Goal: Task Accomplishment & Management: Use online tool/utility

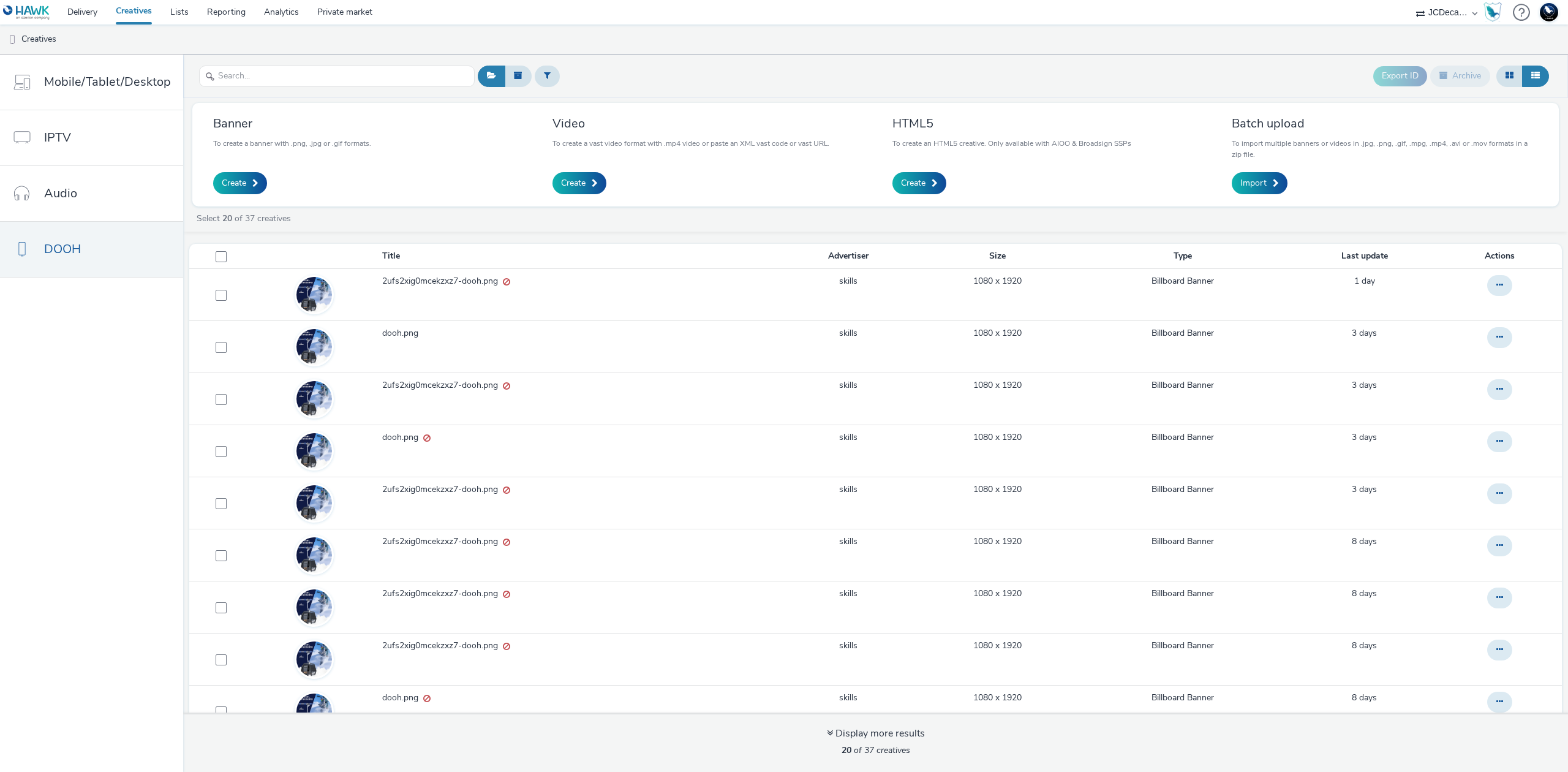
select select "c2c39535-6155-4a67-b350-758fe2cbc7c0"
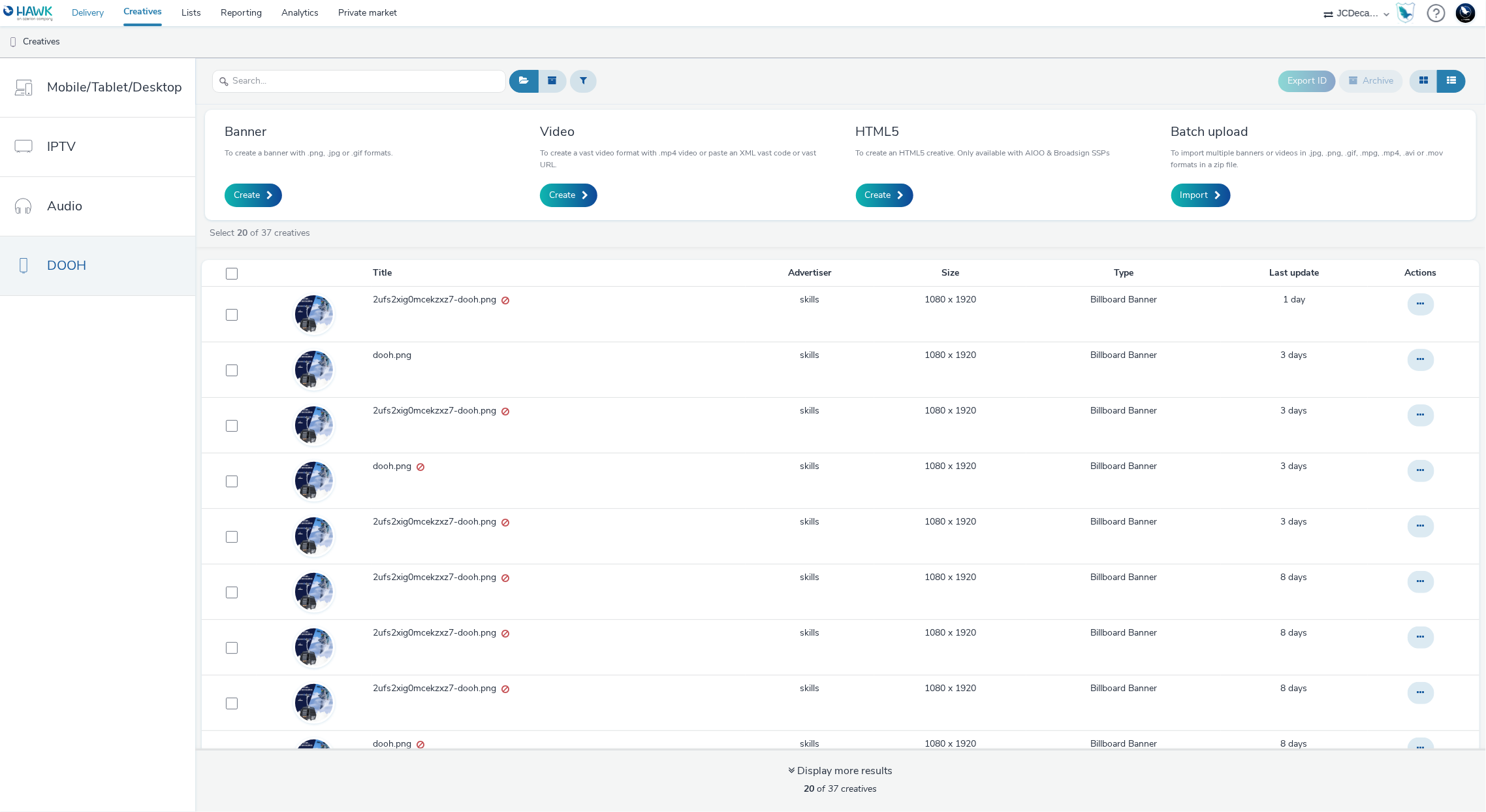
click at [96, 12] on link "Delivery" at bounding box center [88, 13] width 51 height 27
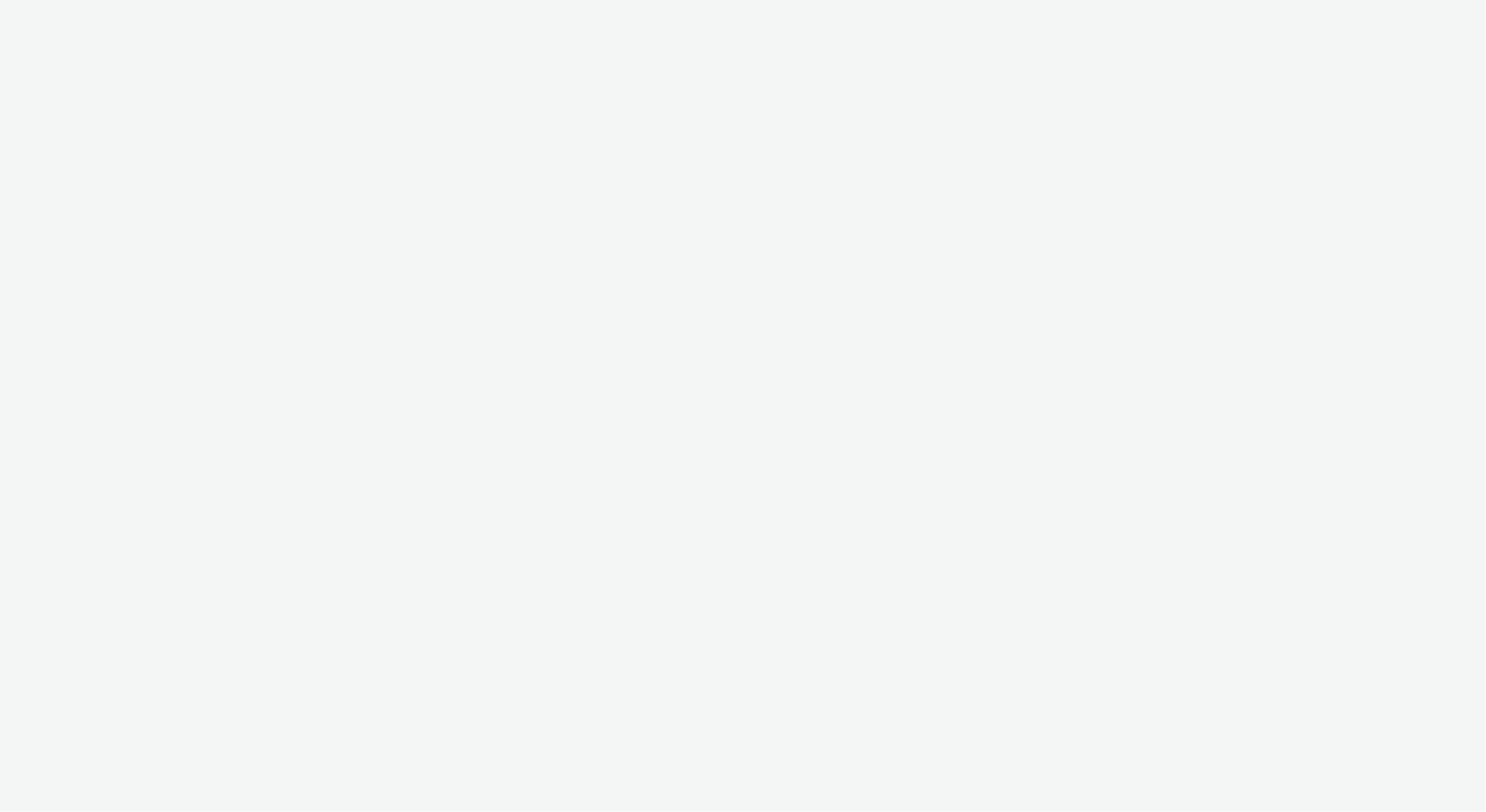
select select "736c65be-d9cf-44d3-ad4f-8a567b391e95"
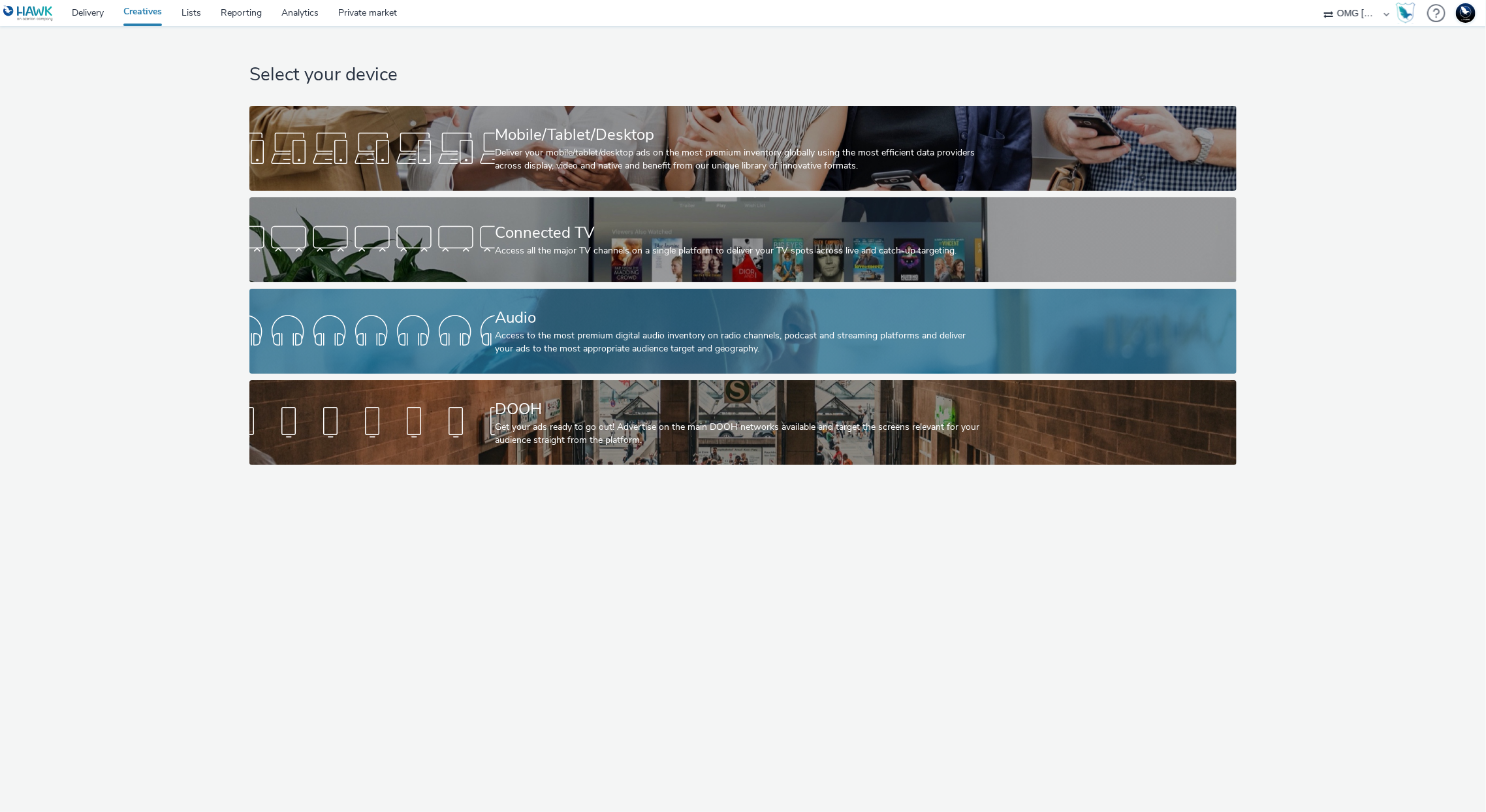
click at [525, 321] on div "Audio" at bounding box center [740, 318] width 491 height 23
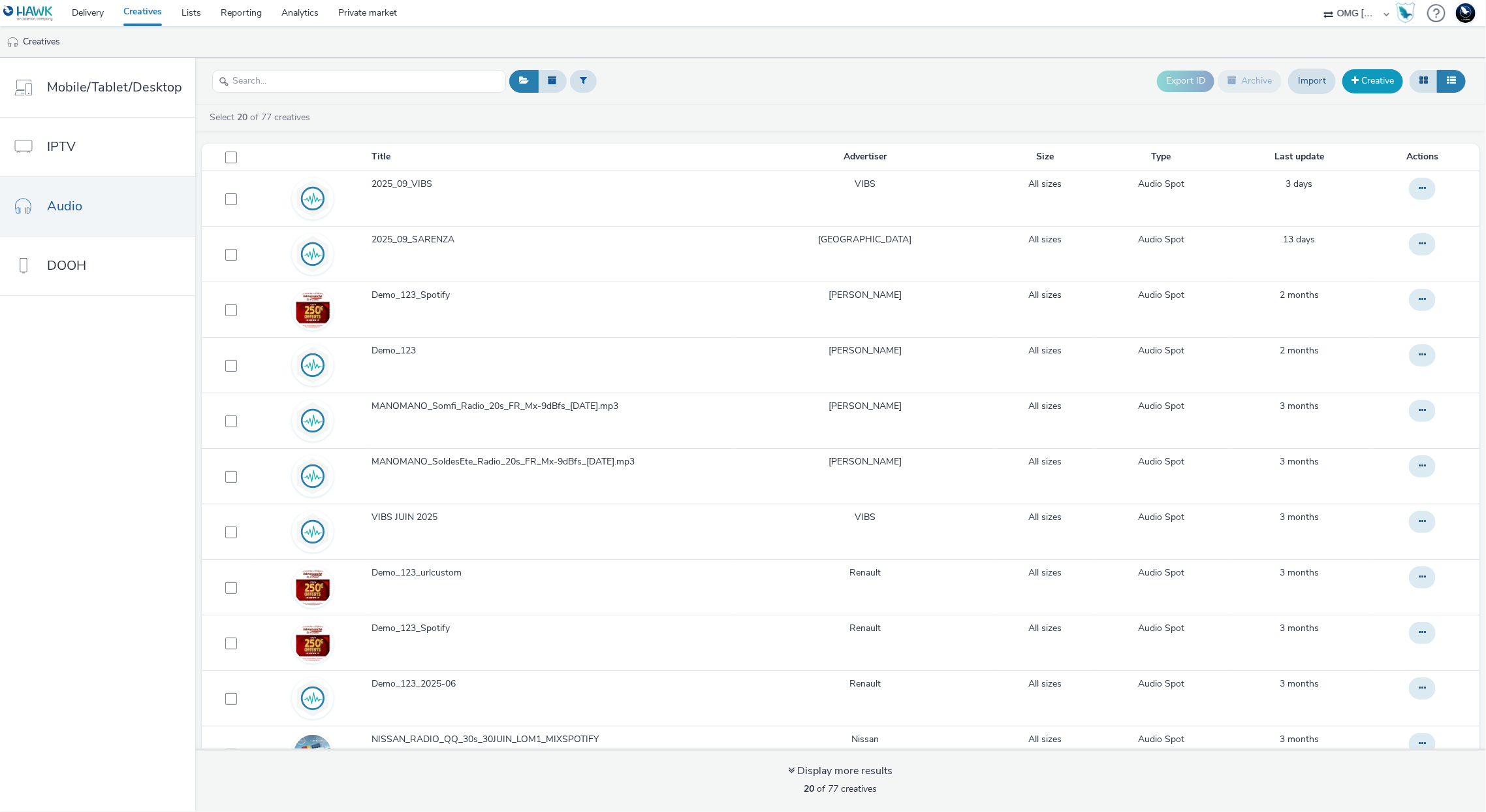
click at [1362, 86] on link "Creative" at bounding box center [1373, 80] width 61 height 24
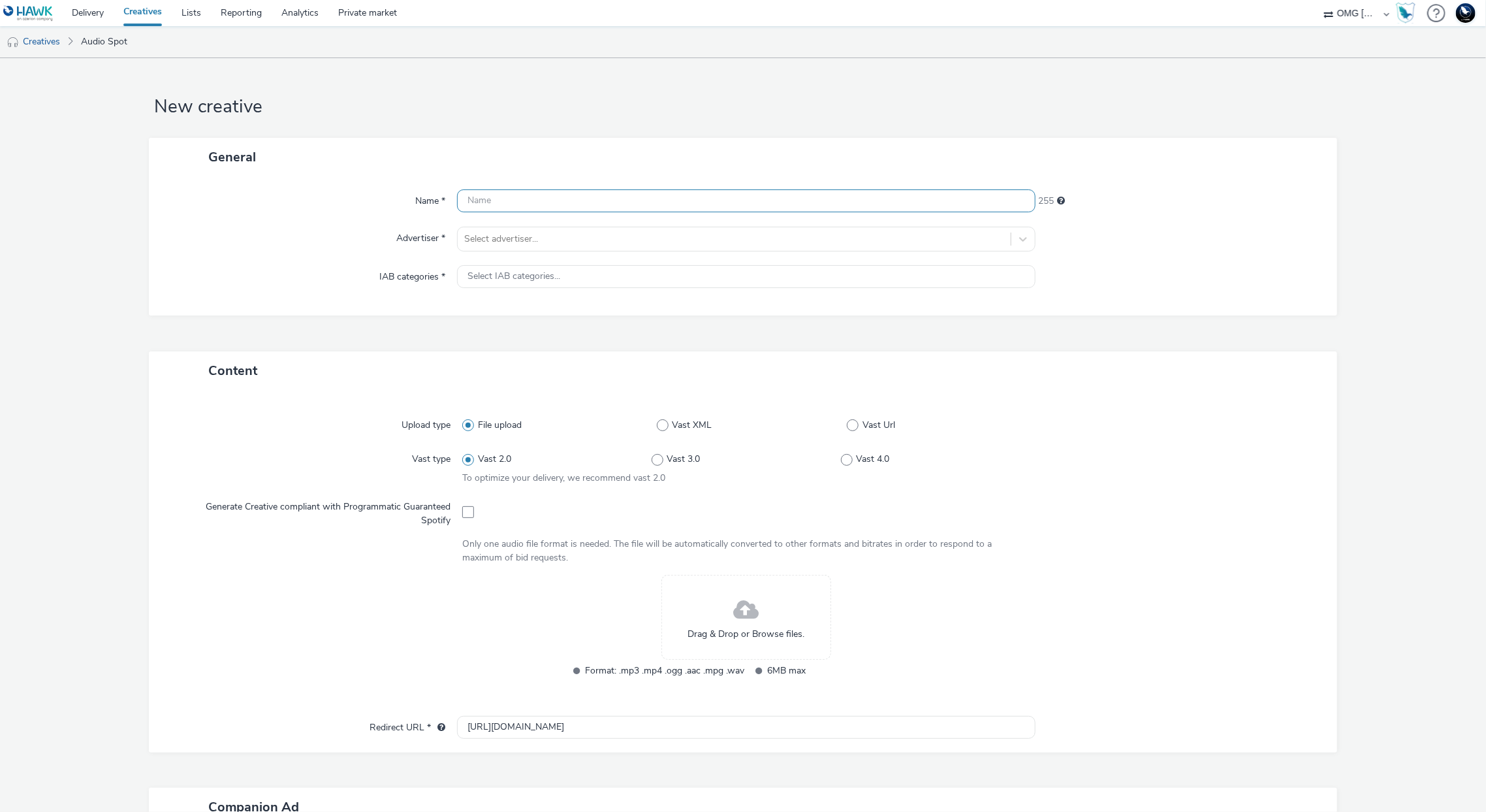
click at [681, 197] on input "text" at bounding box center [746, 201] width 578 height 23
type input "2025_09_MERCEDES_VU_SPRINTER"
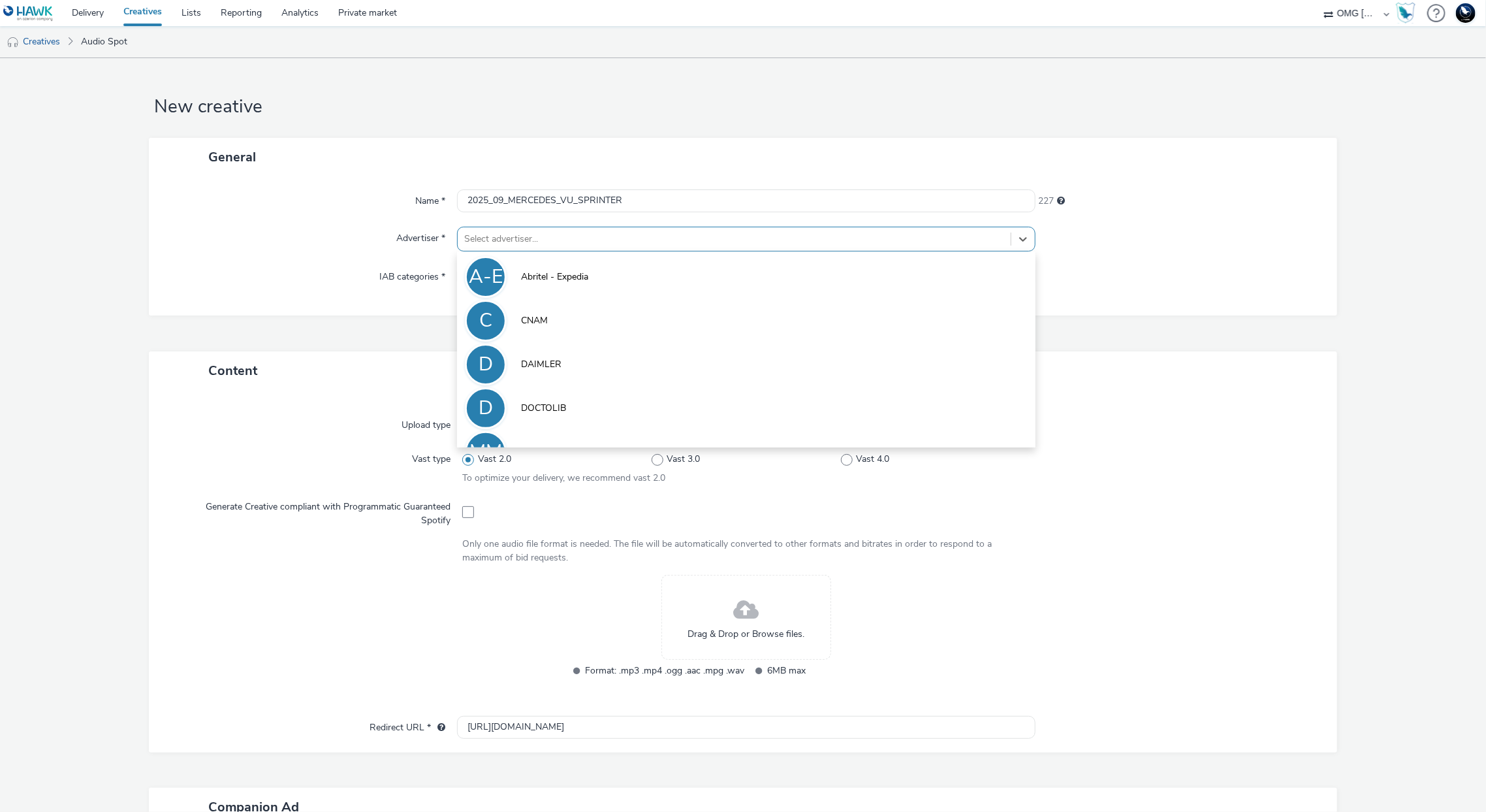
click at [716, 242] on div at bounding box center [734, 239] width 540 height 16
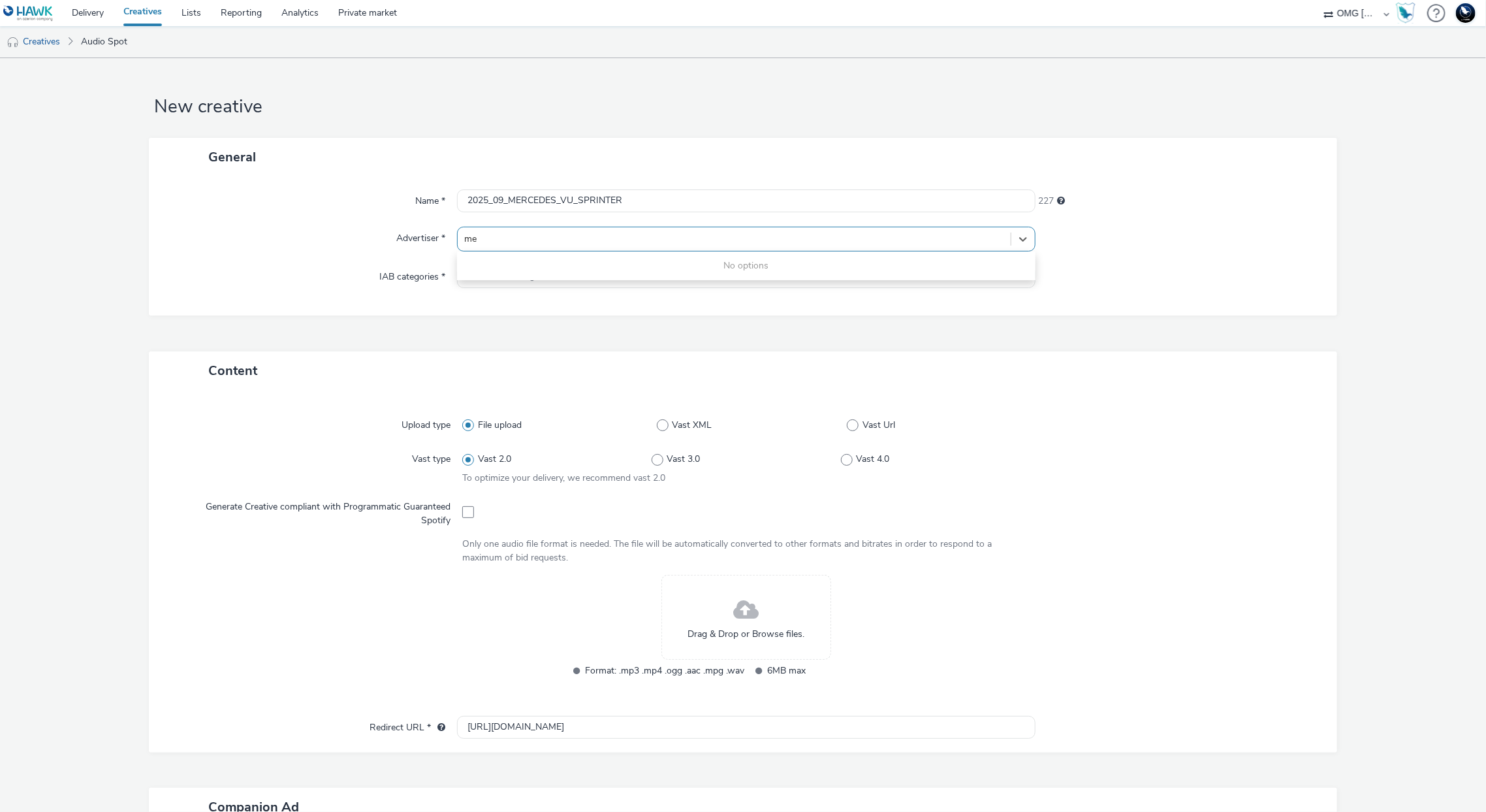
type input "m"
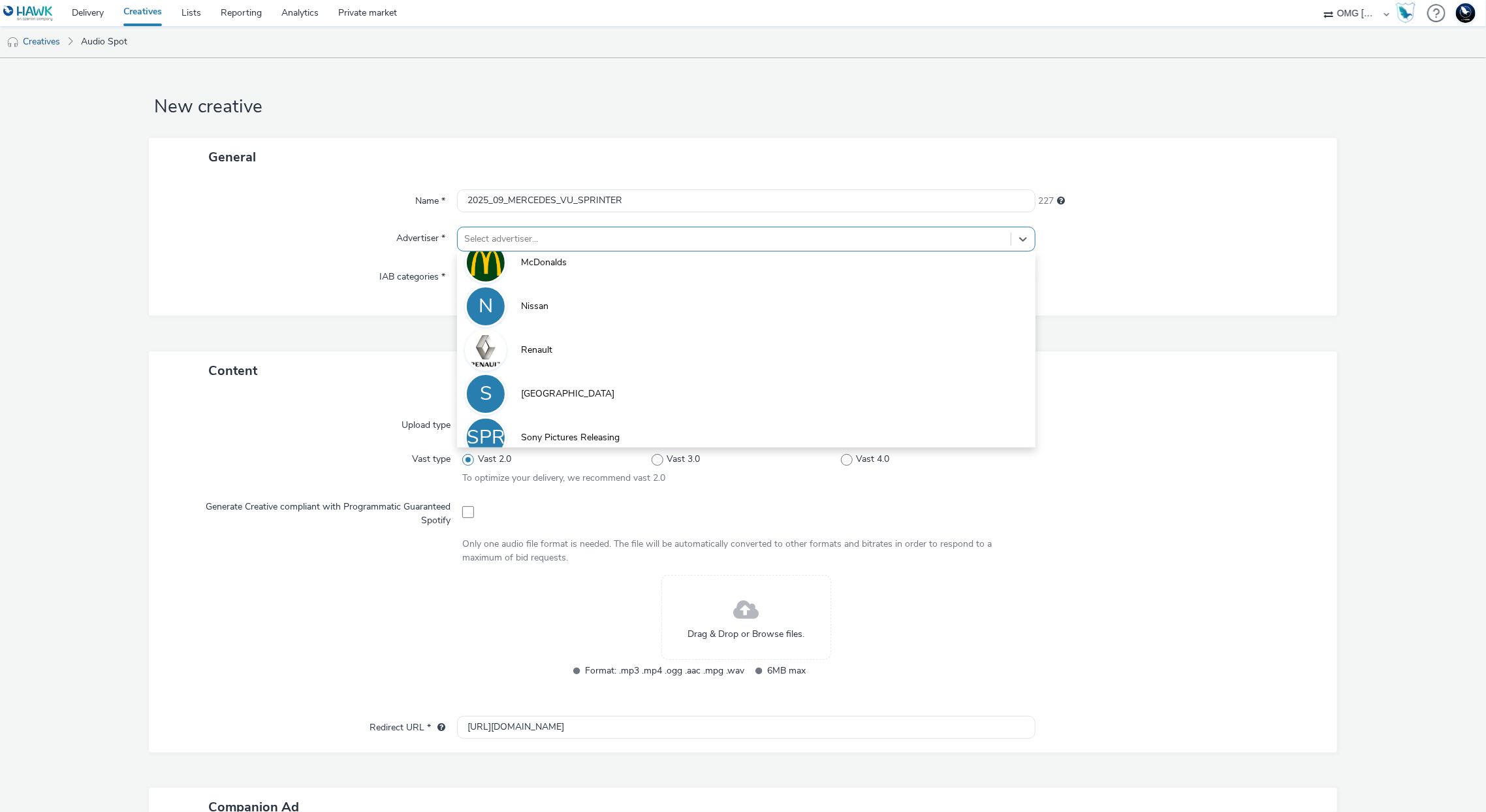
scroll to position [246, 0]
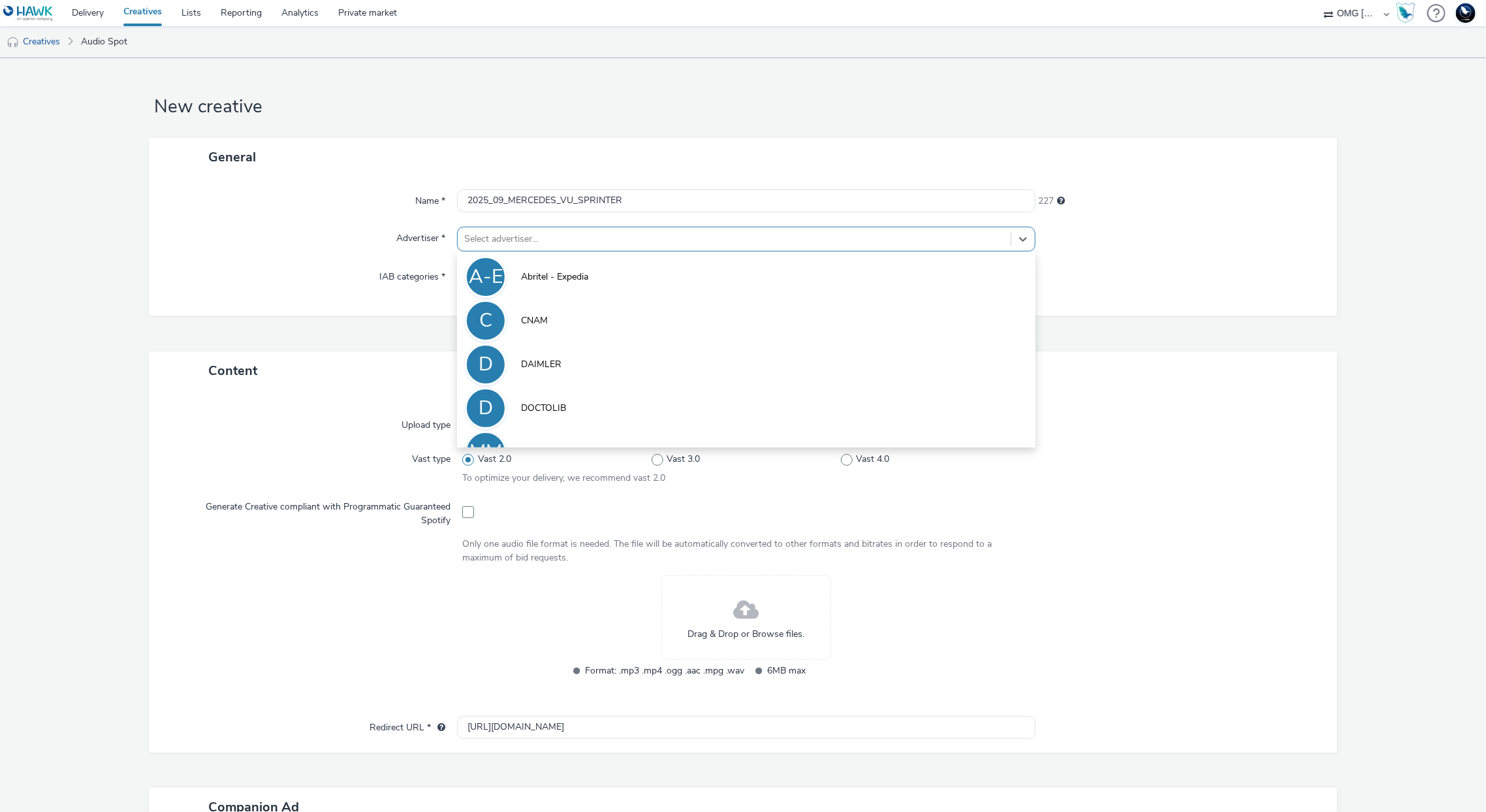
click at [519, 241] on div at bounding box center [734, 239] width 540 height 16
type input "da"
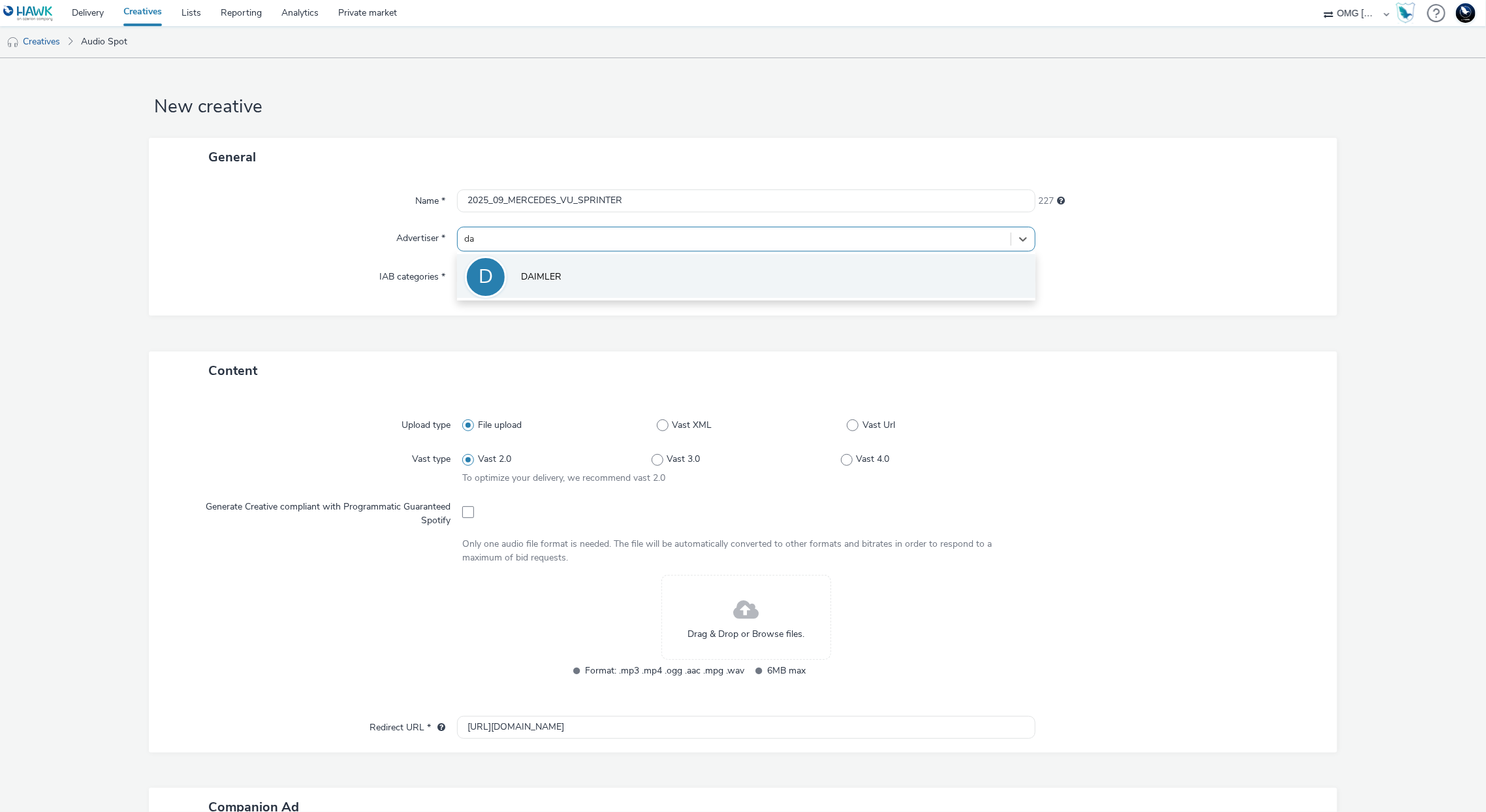
click at [556, 275] on span "DAIMLER" at bounding box center [541, 277] width 41 height 13
type input "[URL][DOMAIN_NAME]"
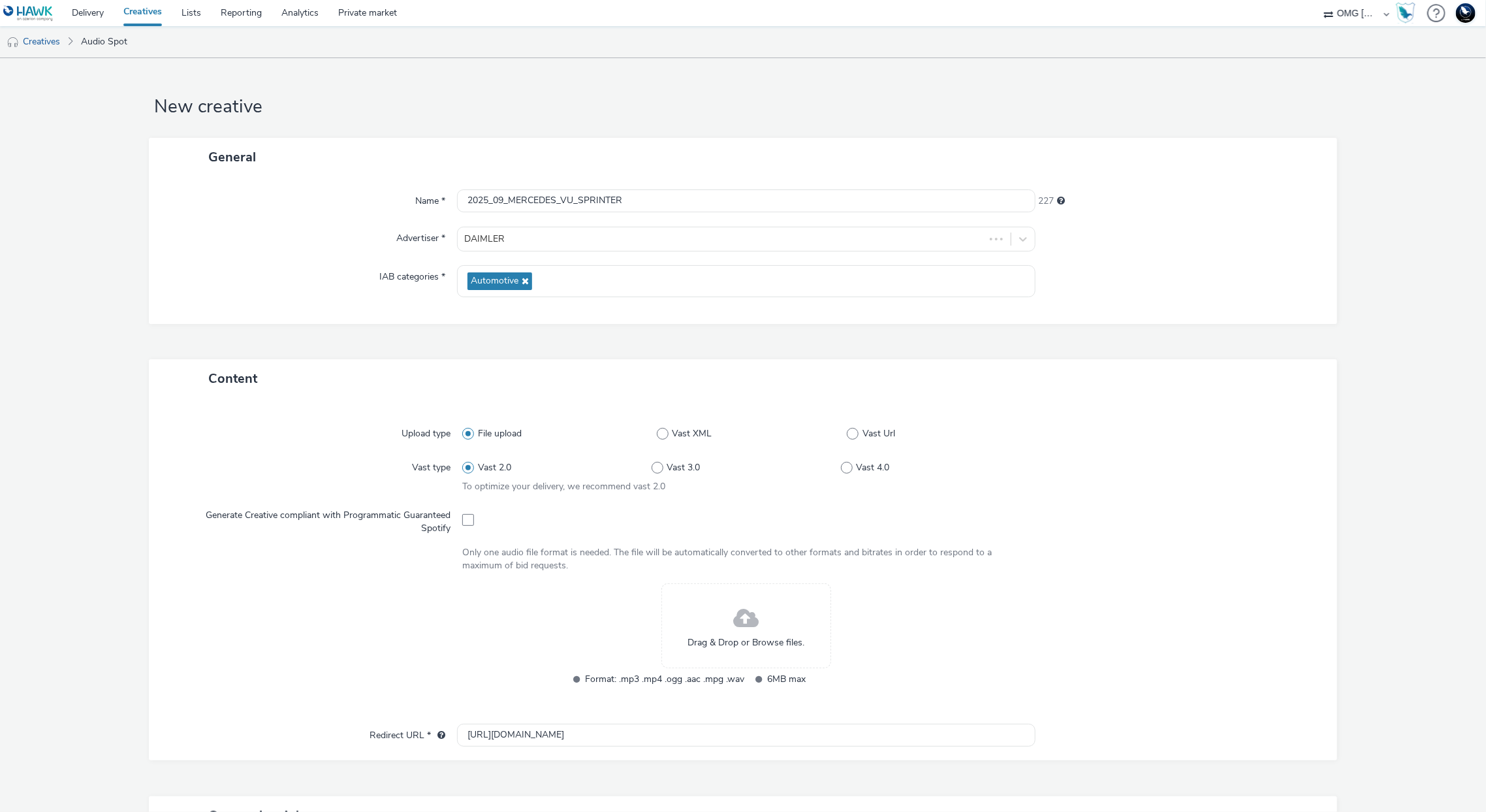
click at [743, 610] on span at bounding box center [747, 618] width 26 height 34
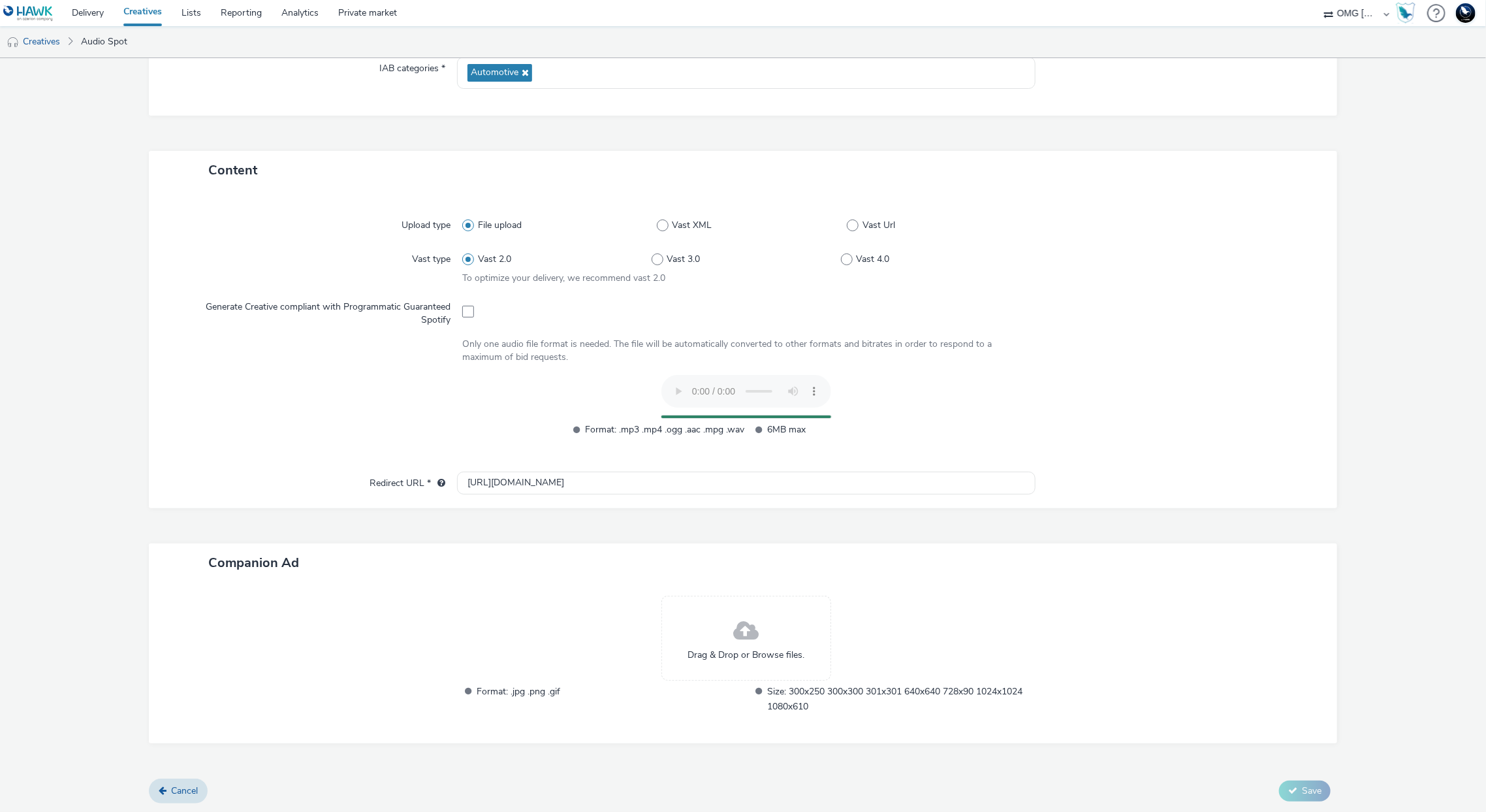
scroll to position [183, 0]
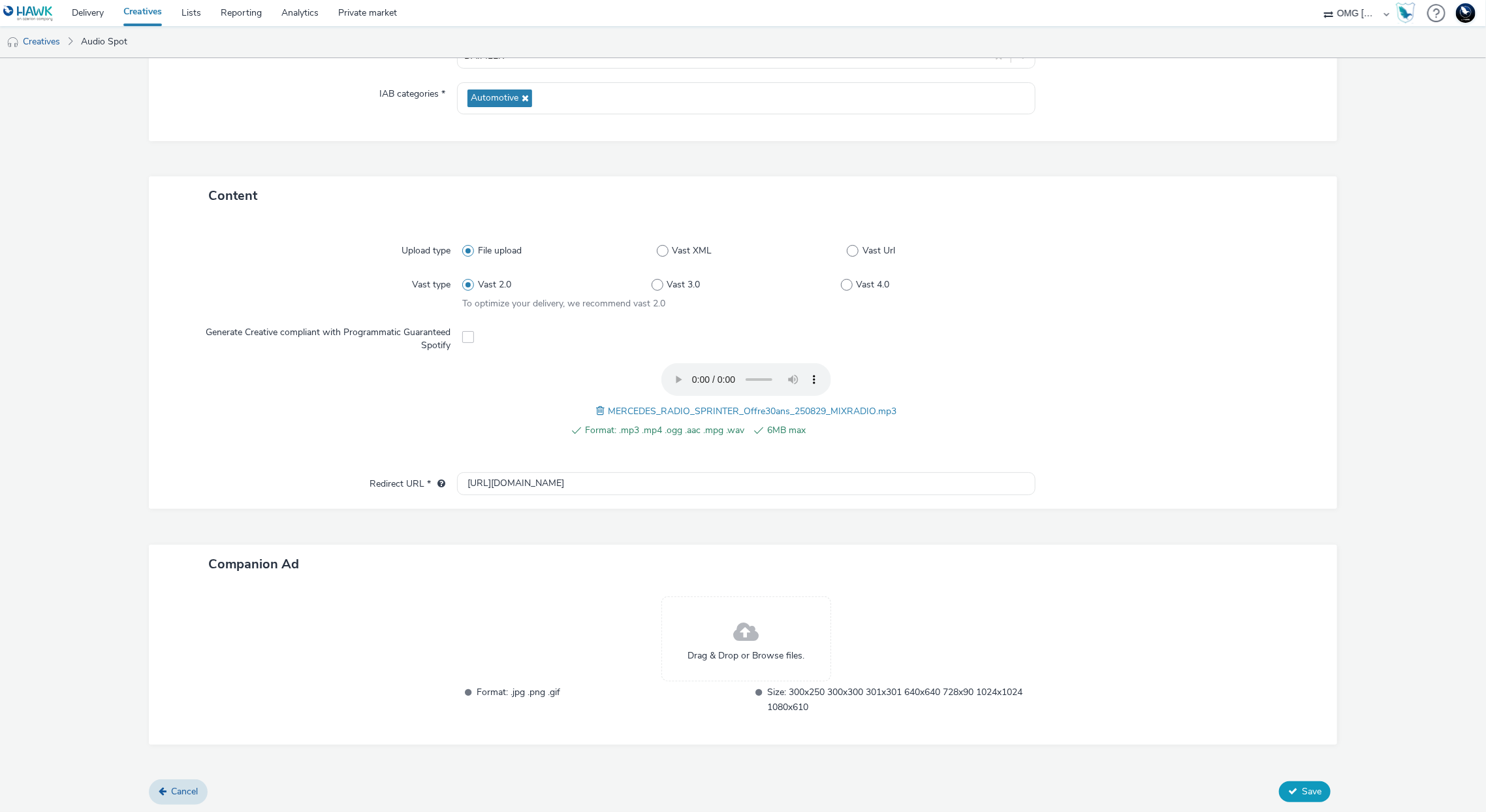
click at [1302, 792] on span "Save" at bounding box center [1312, 791] width 19 height 12
